Goal: Information Seeking & Learning: Learn about a topic

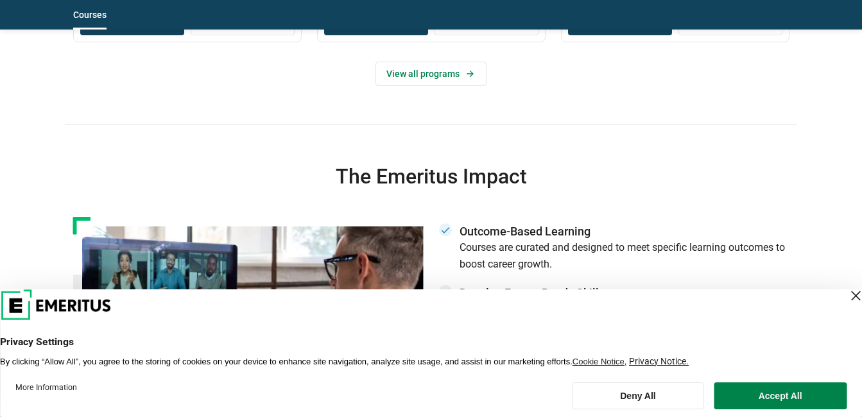
scroll to position [963, 0]
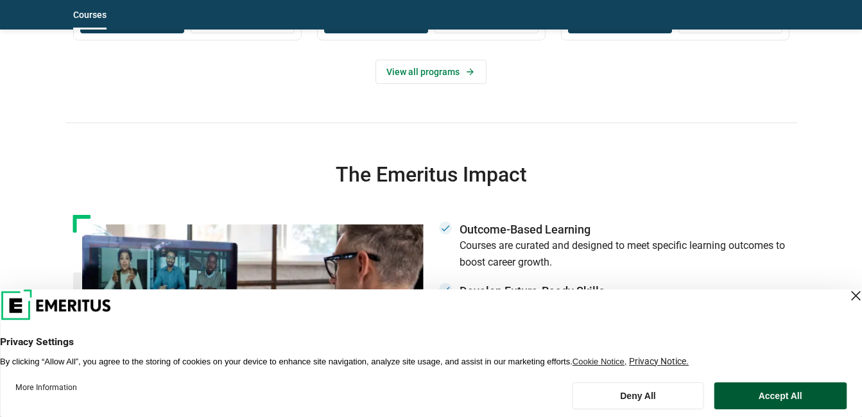
click at [766, 387] on button "Accept All" at bounding box center [780, 396] width 133 height 27
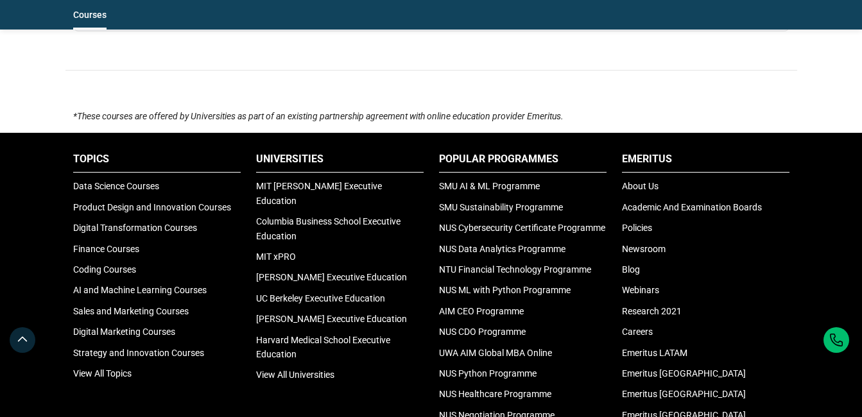
scroll to position [1541, 0]
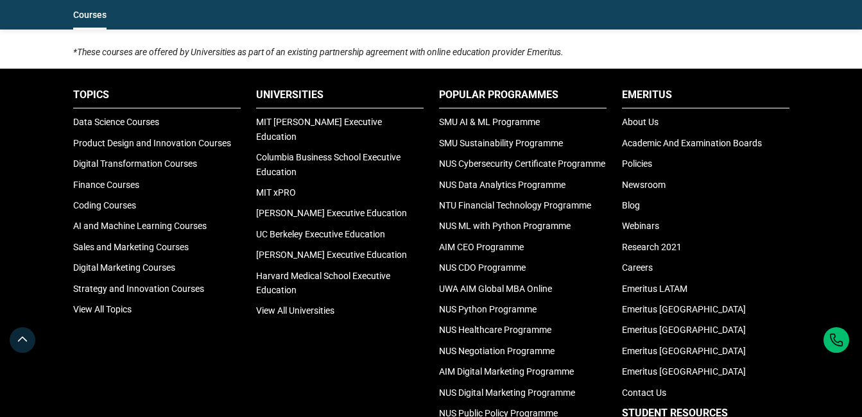
drag, startPoint x: 646, startPoint y: 197, endPoint x: 396, endPoint y: 40, distance: 295.7
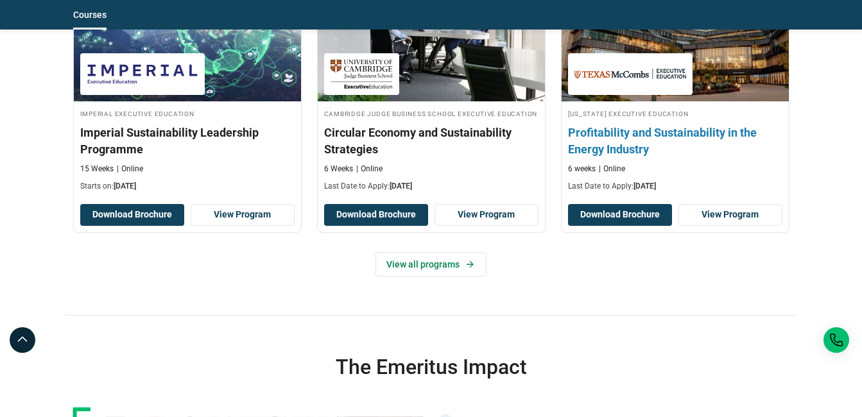
scroll to position [642, 0]
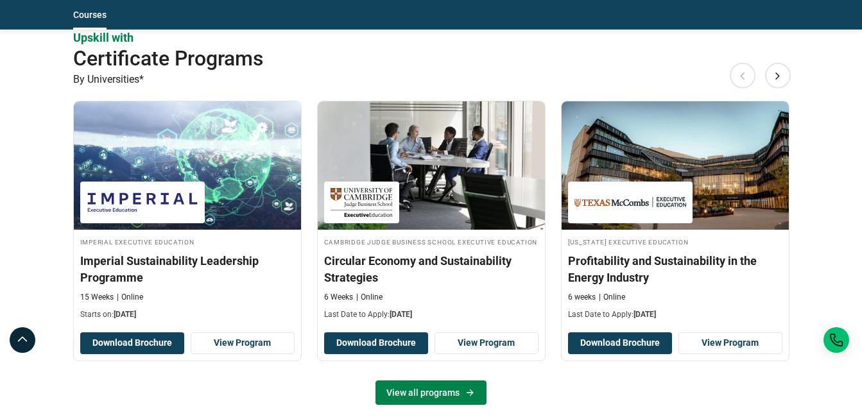
click at [456, 389] on link "View all programs" at bounding box center [431, 393] width 111 height 24
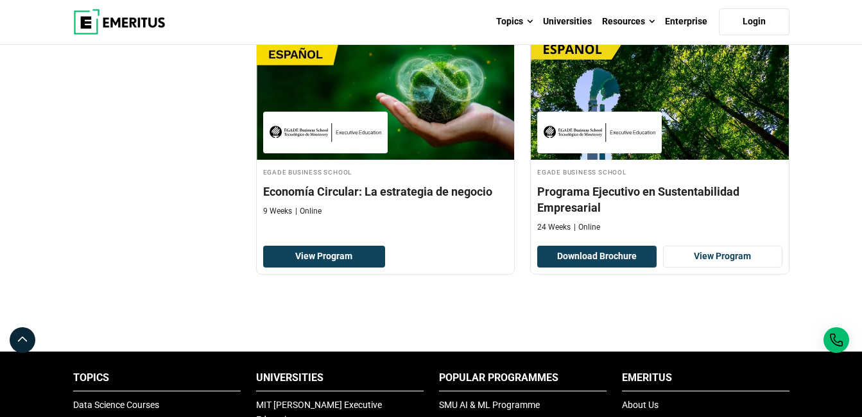
scroll to position [1476, 0]
